Goal: Task Accomplishment & Management: Manage account settings

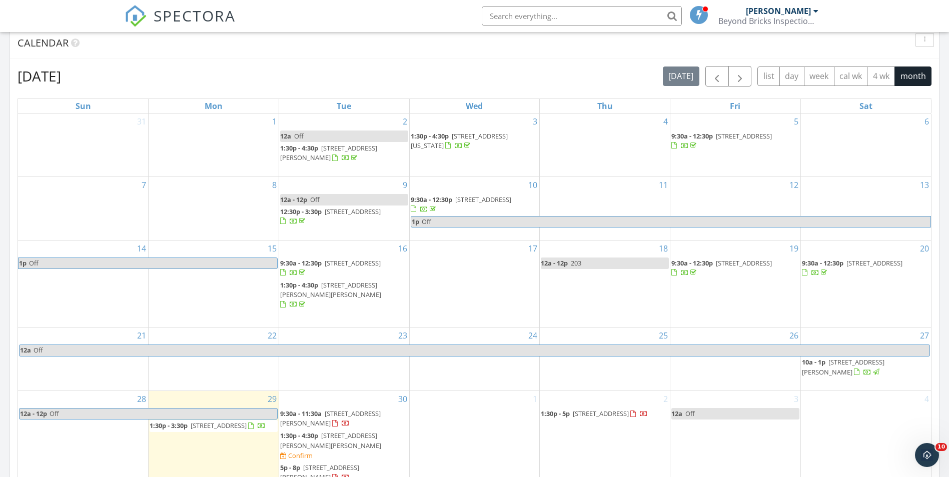
scroll to position [300, 0]
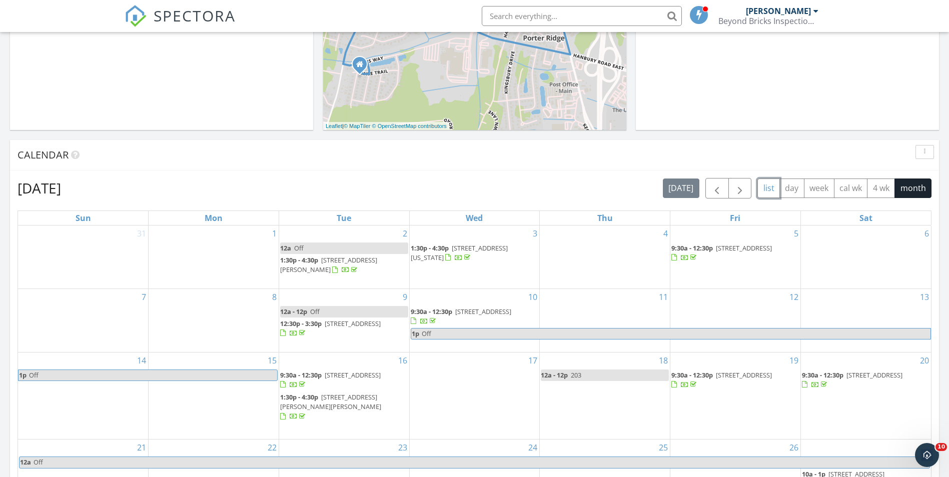
click at [762, 187] on button "list" at bounding box center [768, 189] width 23 height 20
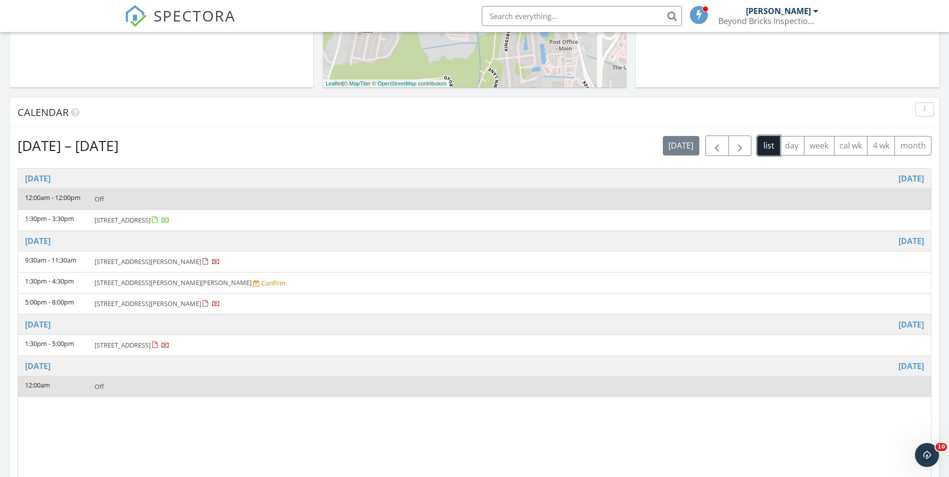
scroll to position [400, 0]
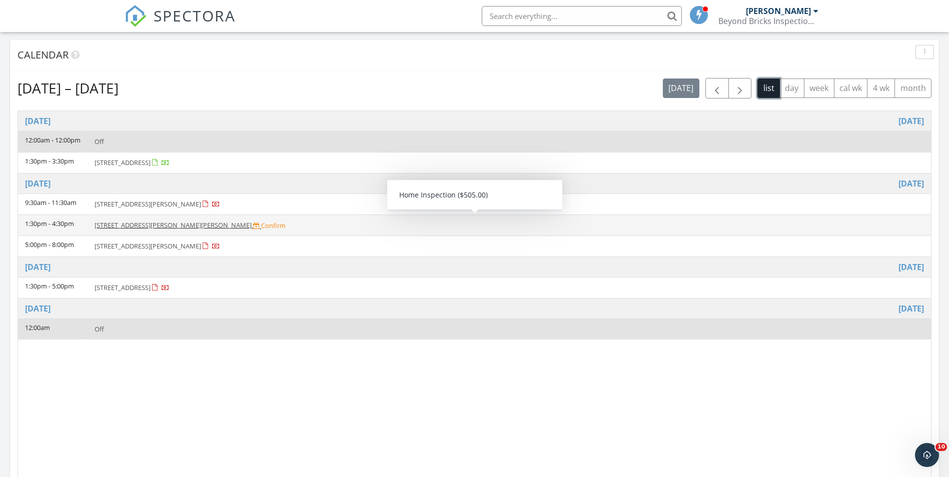
click at [151, 226] on span "[STREET_ADDRESS][PERSON_NAME][PERSON_NAME]" at bounding box center [173, 225] width 157 height 9
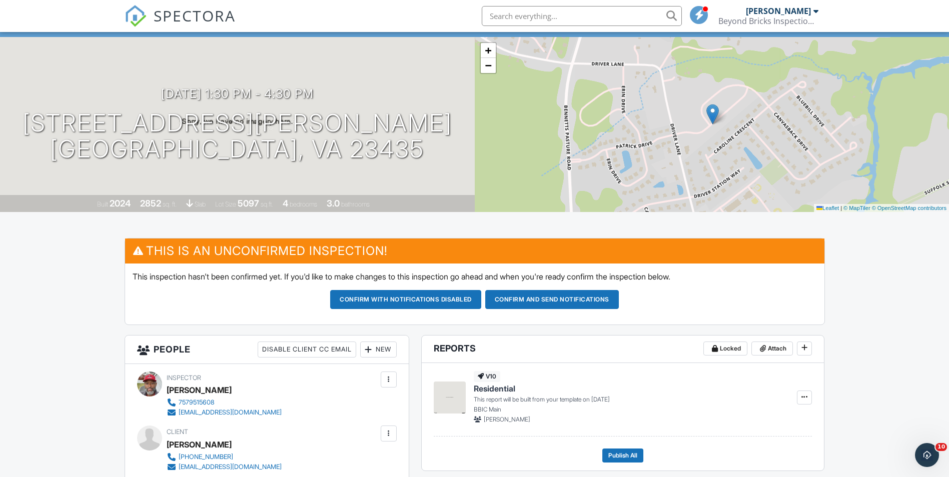
scroll to position [200, 0]
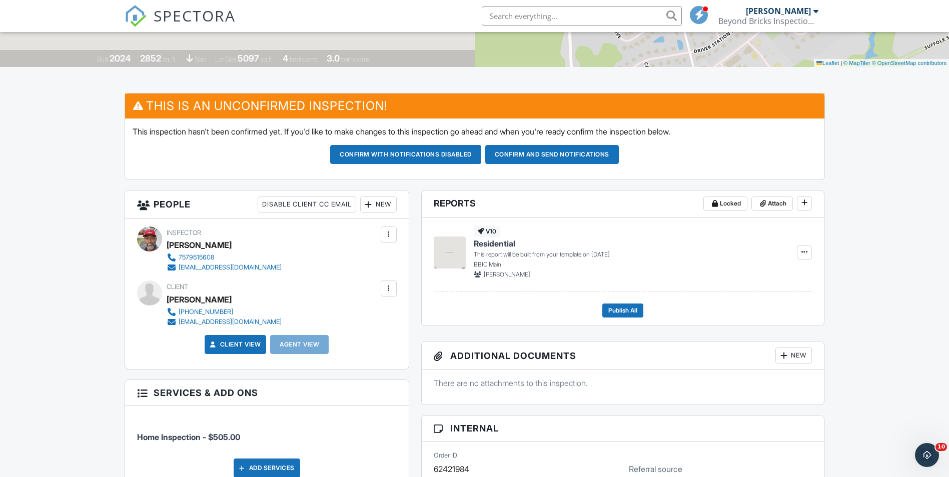
click at [556, 156] on button "Confirm and send notifications" at bounding box center [552, 154] width 134 height 19
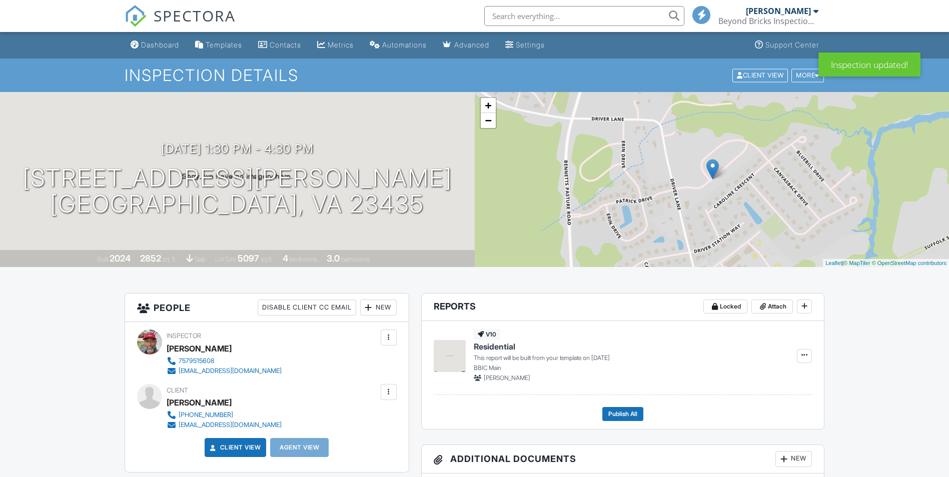
drag, startPoint x: 0, startPoint y: 0, endPoint x: 149, endPoint y: 45, distance: 155.2
click at [149, 45] on div "Dashboard" at bounding box center [160, 45] width 38 height 9
